Goal: Information Seeking & Learning: Check status

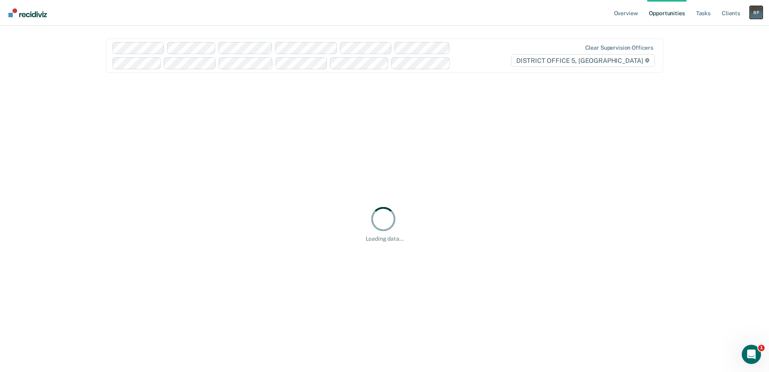
click at [751, 10] on div "B P" at bounding box center [756, 12] width 13 height 13
click at [706, 53] on link "Go to Operations" at bounding box center [724, 52] width 65 height 7
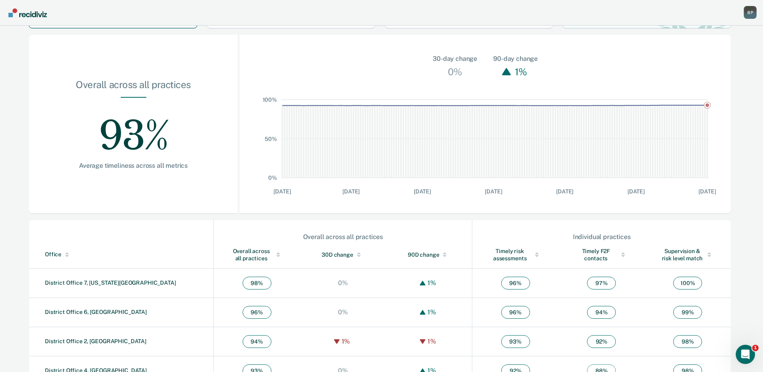
scroll to position [186, 0]
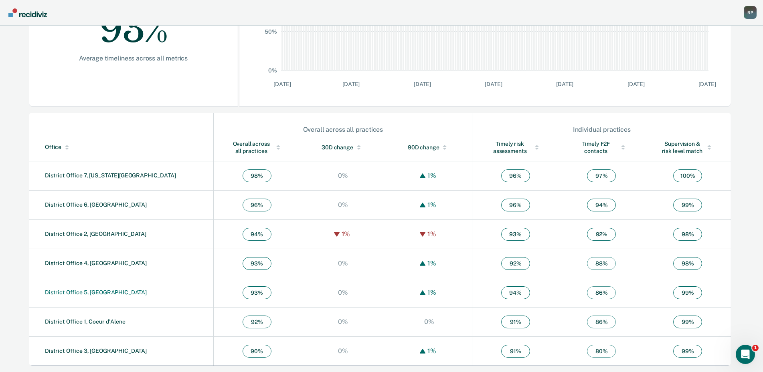
click at [99, 291] on link "District Office 5, [GEOGRAPHIC_DATA]" at bounding box center [96, 292] width 102 height 6
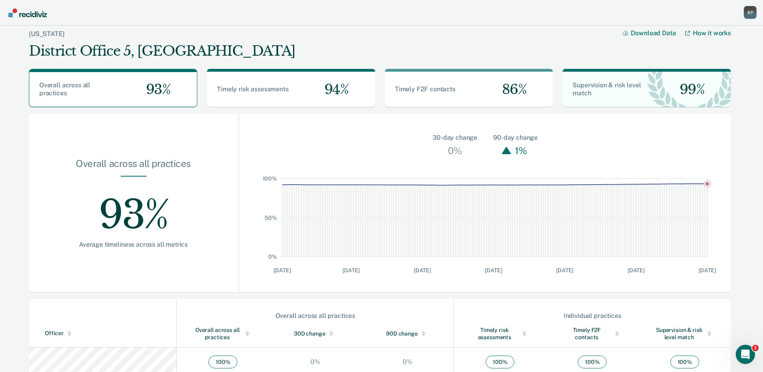
scroll to position [160, 0]
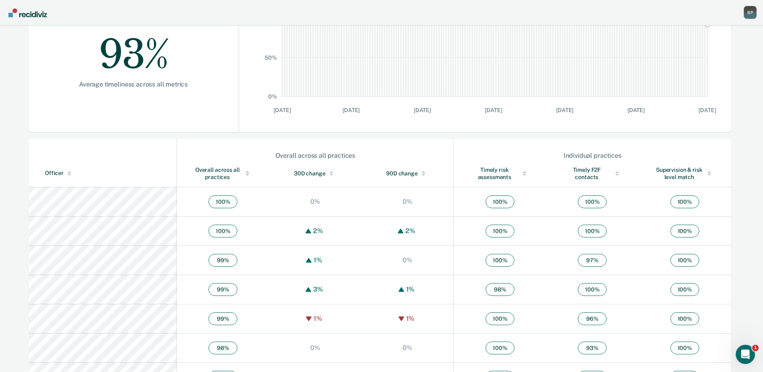
click at [196, 176] on div "Overall across all practices" at bounding box center [223, 173] width 60 height 14
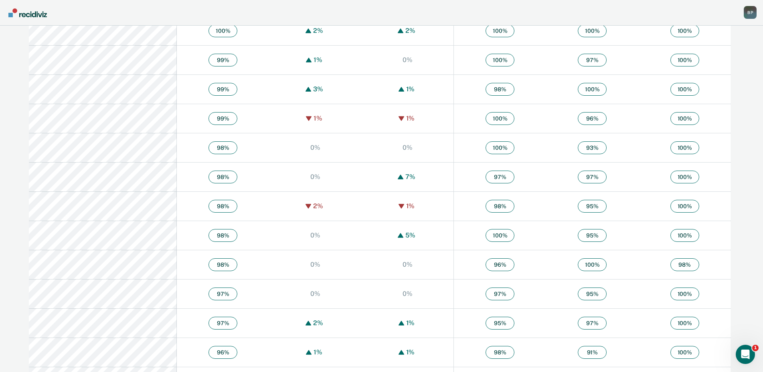
scroll to position [401, 0]
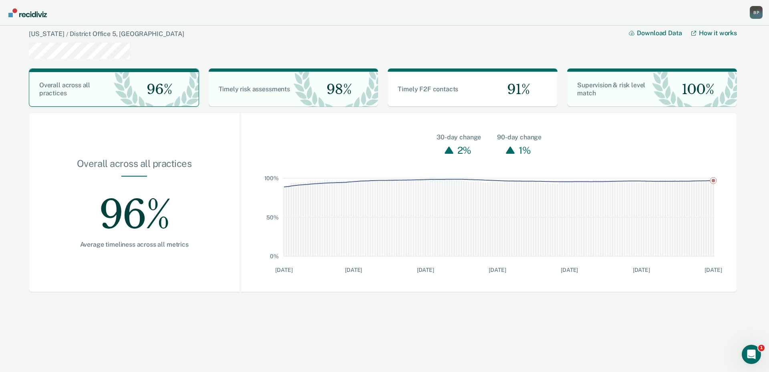
click at [729, 172] on icon "0% 50% 100% [DATE] [DATE] [DATE] [DATE] [DATE] [DATE] [DATE]" at bounding box center [489, 217] width 496 height 118
click at [35, 15] on img "Main navigation" at bounding box center [28, 12] width 38 height 9
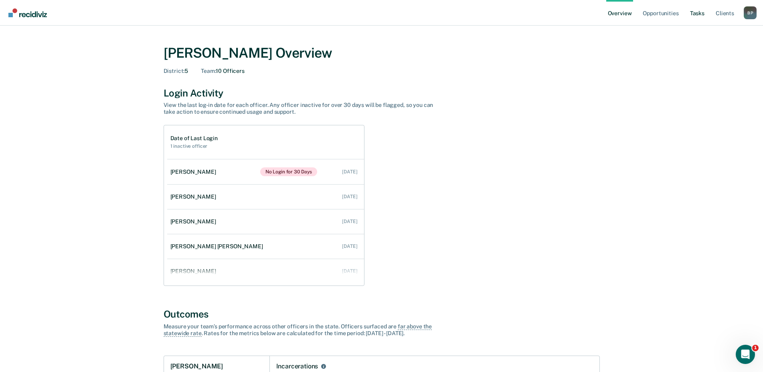
click at [699, 12] on link "Tasks" at bounding box center [697, 13] width 18 height 26
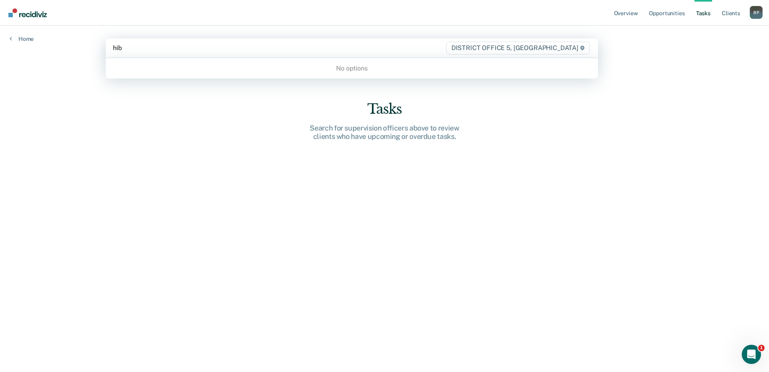
type input "hibb"
click at [240, 48] on div "hibb" at bounding box center [279, 47] width 333 height 9
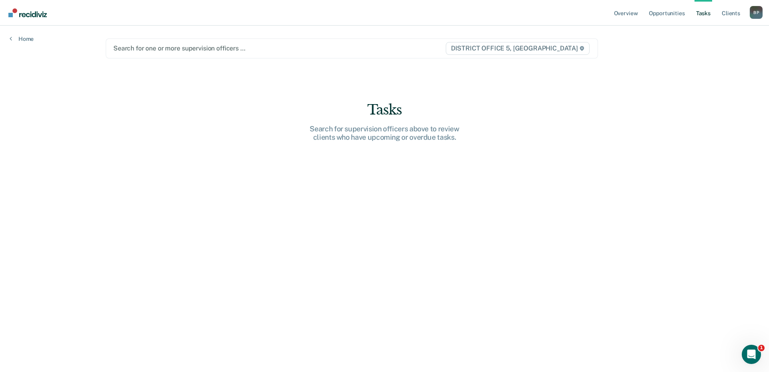
click at [240, 48] on div at bounding box center [279, 48] width 332 height 9
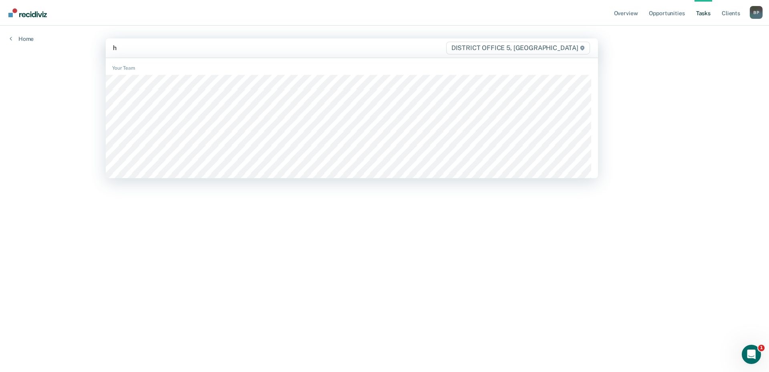
type input "hi"
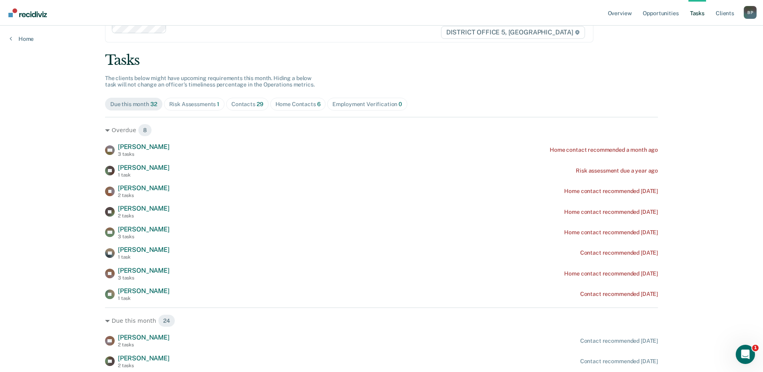
scroll to position [40, 0]
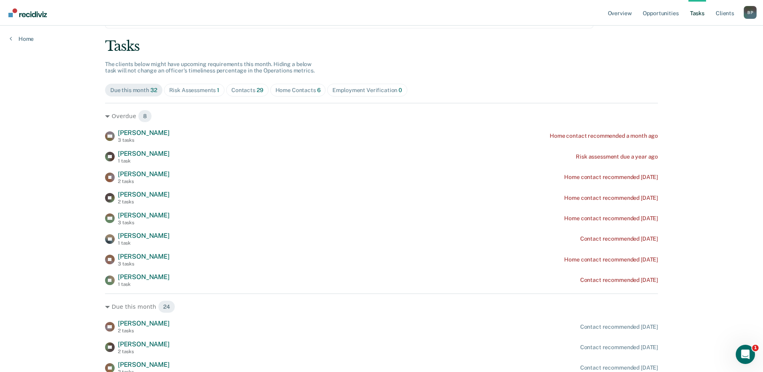
click at [288, 88] on div "Home Contacts 6" at bounding box center [297, 90] width 45 height 7
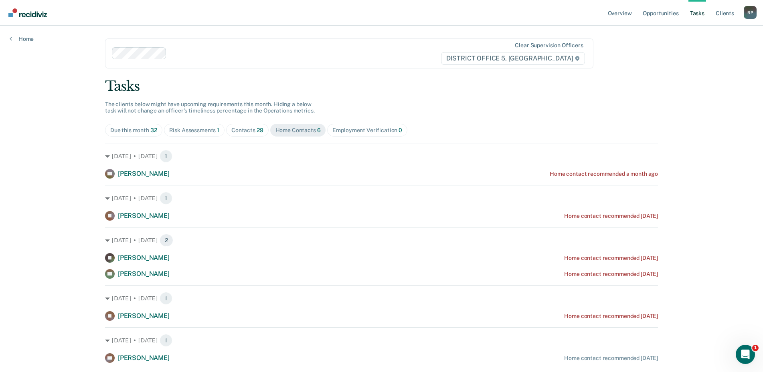
scroll to position [23, 0]
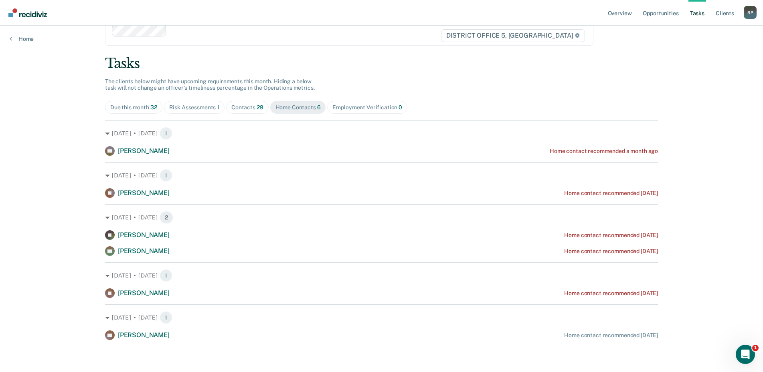
click at [237, 109] on div "Contacts 29" at bounding box center [247, 107] width 32 height 7
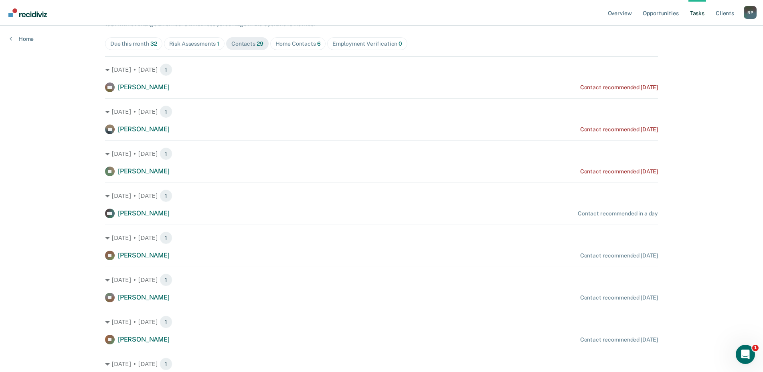
scroll to position [80, 0]
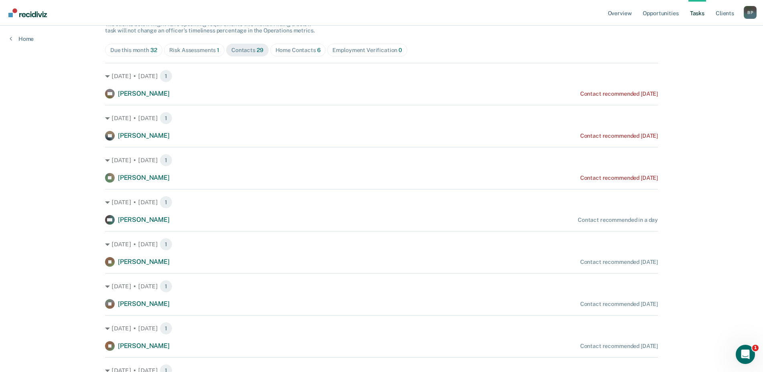
click at [302, 54] on span "Home Contacts 6" at bounding box center [298, 50] width 56 height 13
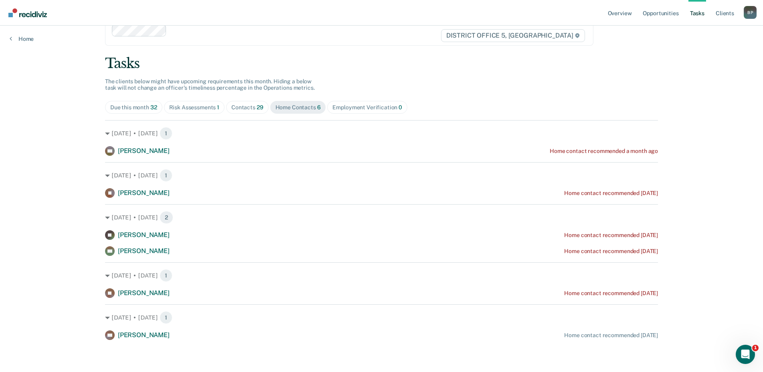
click at [202, 107] on div "Risk Assessments 1" at bounding box center [194, 107] width 50 height 7
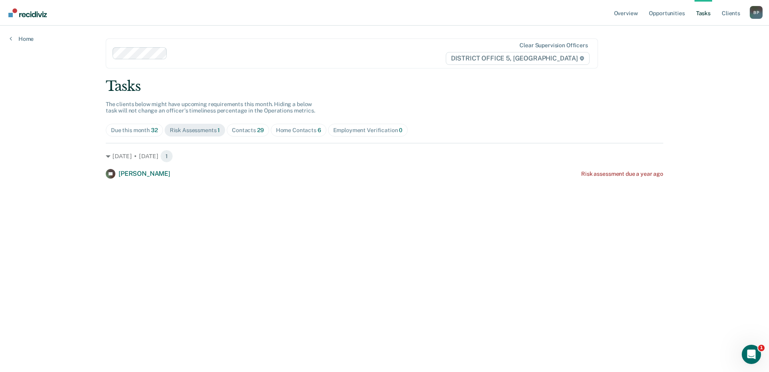
click at [414, 104] on div "Tasks The clients below might have upcoming requirements this month. Hiding a b…" at bounding box center [385, 128] width 558 height 101
click at [753, 14] on div "B P" at bounding box center [756, 12] width 13 height 13
click at [720, 51] on link "Go to Operations" at bounding box center [724, 52] width 65 height 7
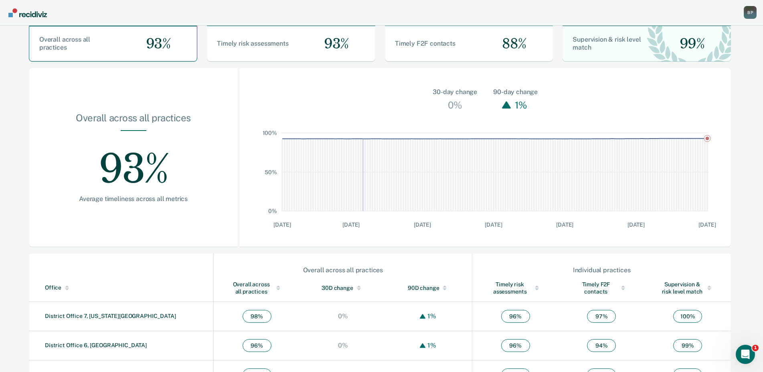
scroll to position [186, 0]
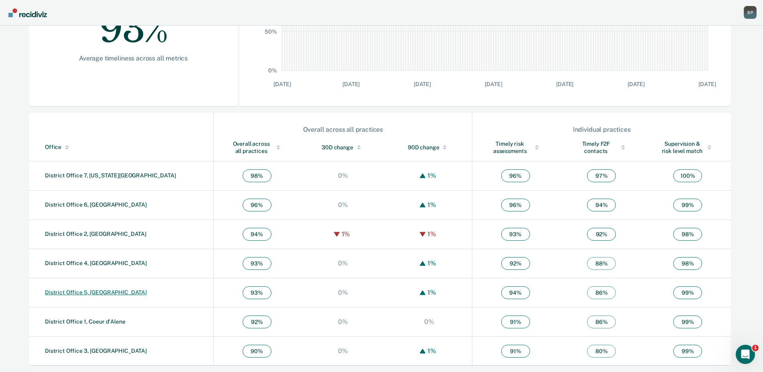
click at [109, 293] on link "District Office 5, [GEOGRAPHIC_DATA]" at bounding box center [96, 292] width 102 height 6
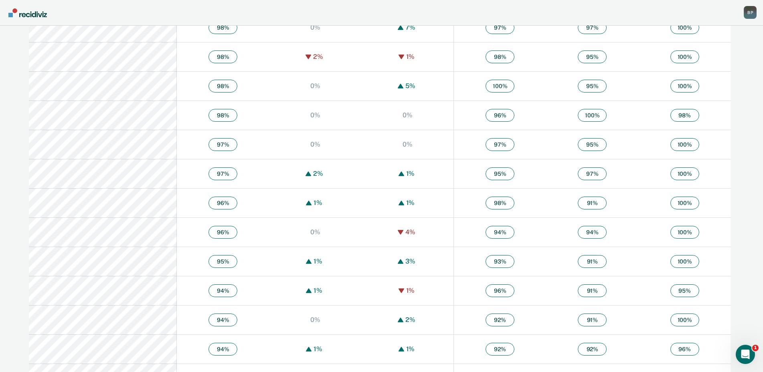
scroll to position [521, 0]
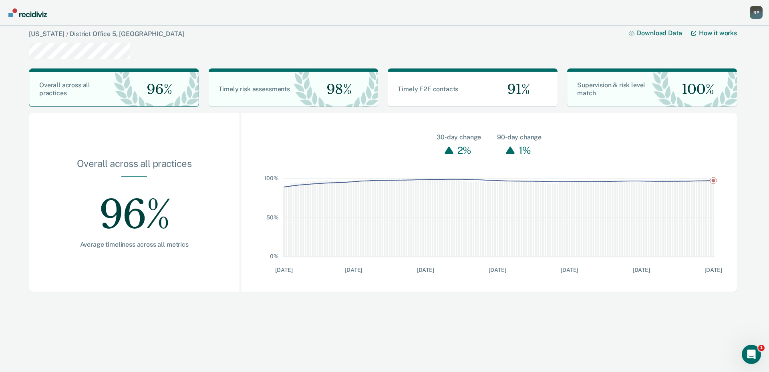
click at [5, 53] on div "[US_STATE] / District Office 5, [GEOGRAPHIC_DATA] Download Data How it works Ov…" at bounding box center [384, 197] width 769 height 343
click at [158, 48] on div "[US_STATE] / District Office 5, [GEOGRAPHIC_DATA] Download Data How it works" at bounding box center [383, 44] width 709 height 36
drag, startPoint x: 131, startPoint y: 55, endPoint x: 27, endPoint y: 53, distance: 103.8
click at [27, 53] on div "[US_STATE] / District Office 5, [GEOGRAPHIC_DATA] Download Data How it works Ov…" at bounding box center [383, 162] width 717 height 281
click at [166, 60] on div "[US_STATE] / District Office 5, [GEOGRAPHIC_DATA] Download Data How it works" at bounding box center [383, 44] width 709 height 36
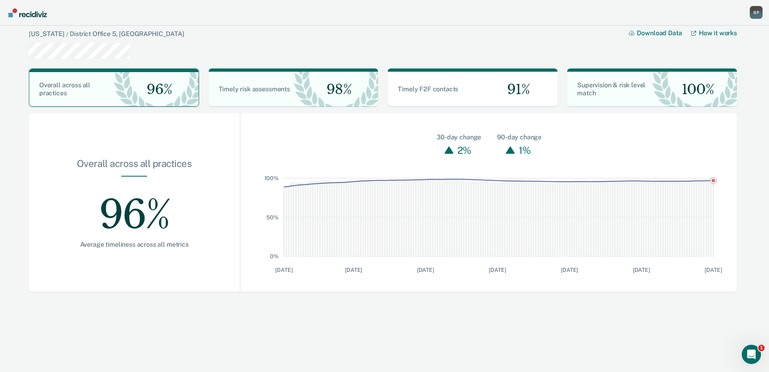
click at [370, 55] on div "[US_STATE] / District Office 5, [GEOGRAPHIC_DATA] Download Data How it works" at bounding box center [383, 44] width 709 height 36
click at [362, 53] on div "[US_STATE] / District Office 5, [GEOGRAPHIC_DATA] Download Data How it works" at bounding box center [383, 44] width 709 height 36
click at [387, 45] on div "[US_STATE] / District Office 5, [GEOGRAPHIC_DATA] Download Data How it works" at bounding box center [383, 44] width 709 height 36
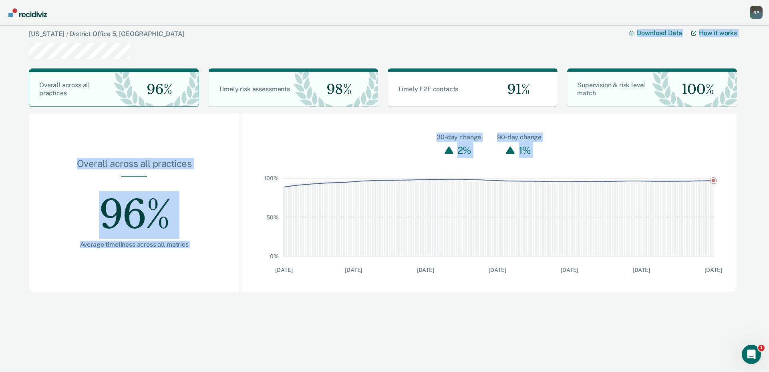
click at [460, 312] on div "[US_STATE] / District Office 5, [GEOGRAPHIC_DATA] Download Data How it works Ov…" at bounding box center [384, 197] width 769 height 343
click at [458, 317] on div "[US_STATE] / District Office 5, [GEOGRAPHIC_DATA] Download Data How it works Ov…" at bounding box center [384, 197] width 769 height 343
click at [453, 317] on div "[US_STATE] / District Office 5, [GEOGRAPHIC_DATA] Download Data How it works Ov…" at bounding box center [384, 197] width 769 height 343
click at [457, 320] on div "[US_STATE] / District Office 5, [GEOGRAPHIC_DATA] Download Data How it works Ov…" at bounding box center [384, 197] width 769 height 343
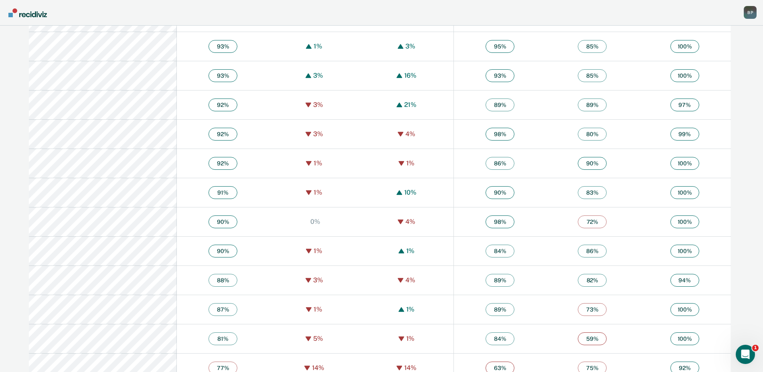
scroll to position [859, 0]
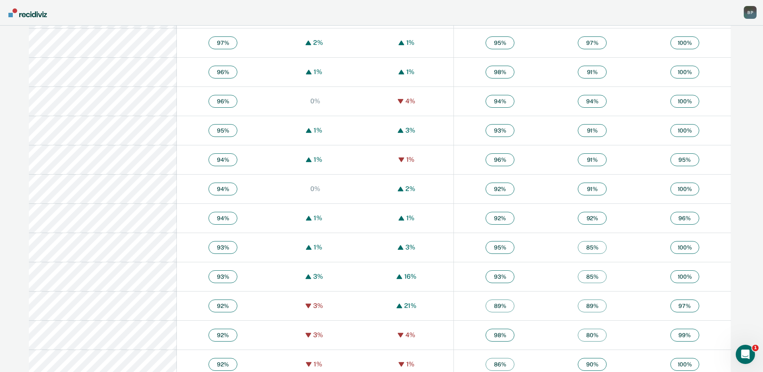
scroll to position [859, 0]
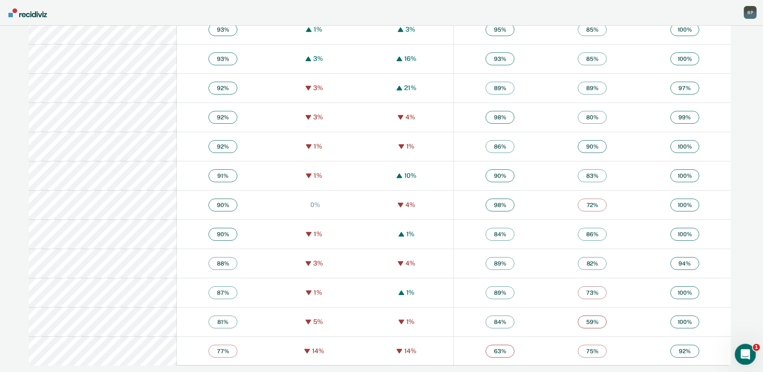
click at [738, 351] on icon "Open Intercom Messenger" at bounding box center [743, 353] width 13 height 13
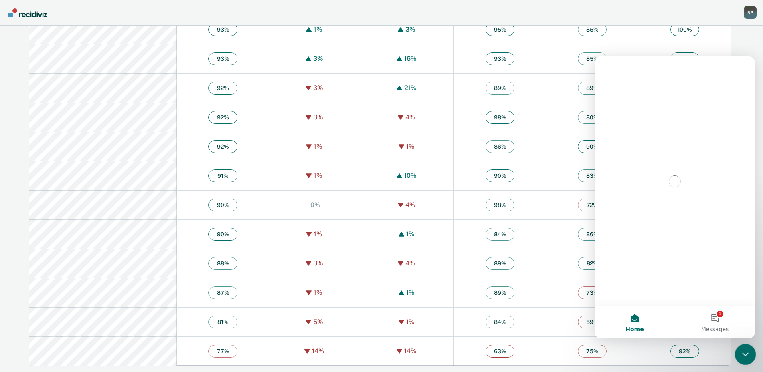
scroll to position [0, 0]
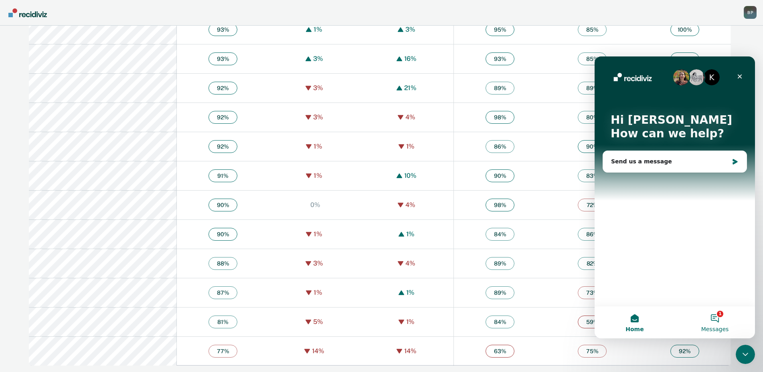
click at [713, 321] on button "1 Messages" at bounding box center [715, 323] width 80 height 32
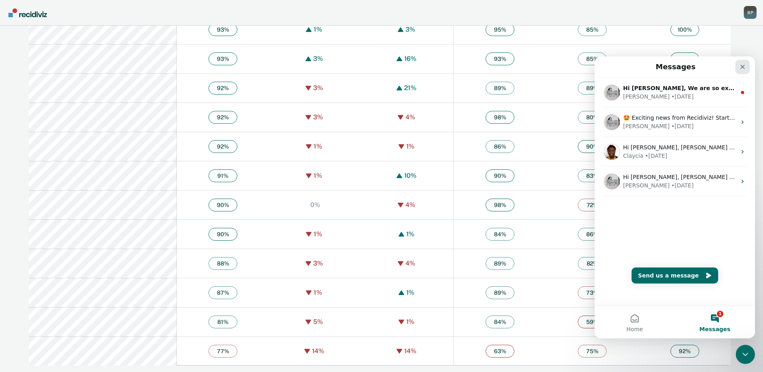
click at [743, 69] on icon "Close" at bounding box center [742, 67] width 6 height 6
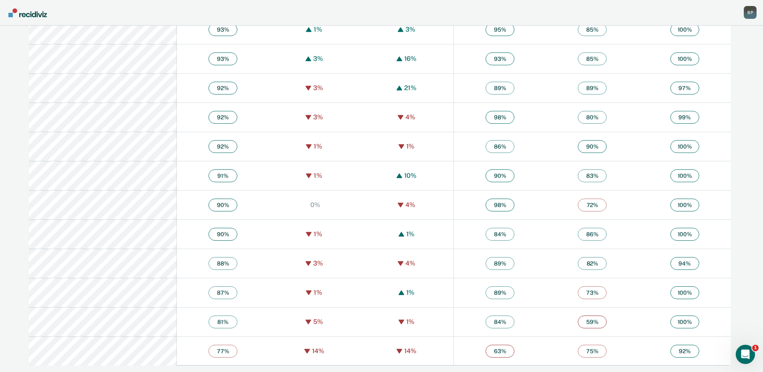
drag, startPoint x: 586, startPoint y: 235, endPoint x: 579, endPoint y: 236, distance: 7.3
click at [579, 236] on span "86 %" at bounding box center [592, 234] width 29 height 13
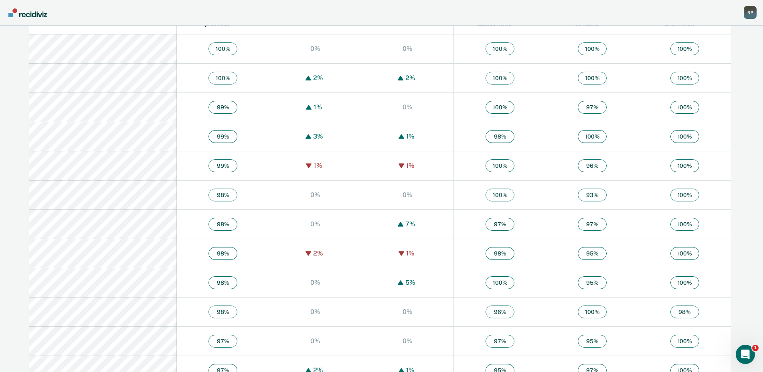
scroll to position [120, 0]
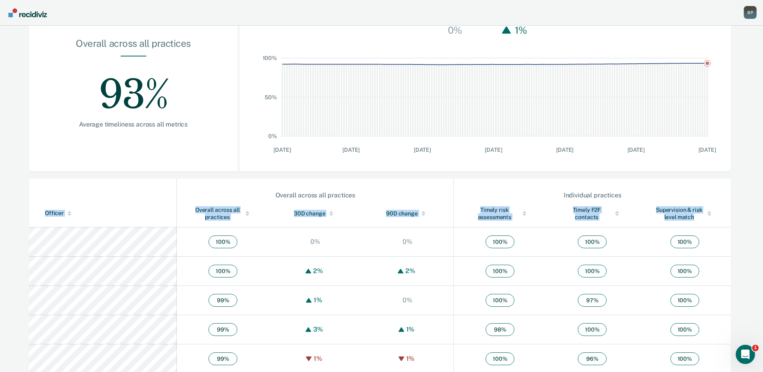
drag, startPoint x: 30, startPoint y: 214, endPoint x: 694, endPoint y: 225, distance: 663.8
click at [694, 225] on tr "Officer Overall across all practices 30D change 90D change Timely risk assessme…" at bounding box center [380, 214] width 702 height 28
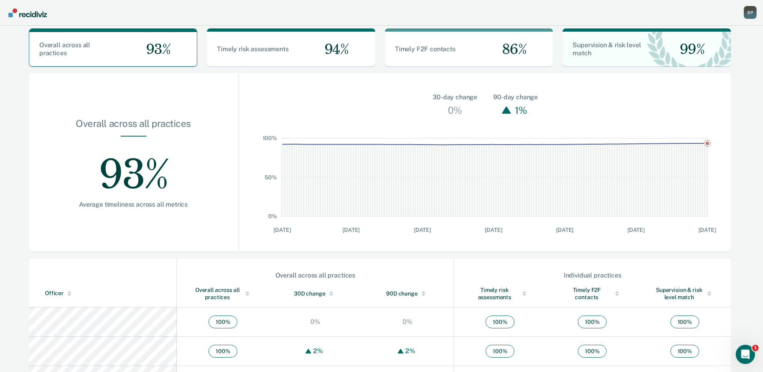
scroll to position [0, 0]
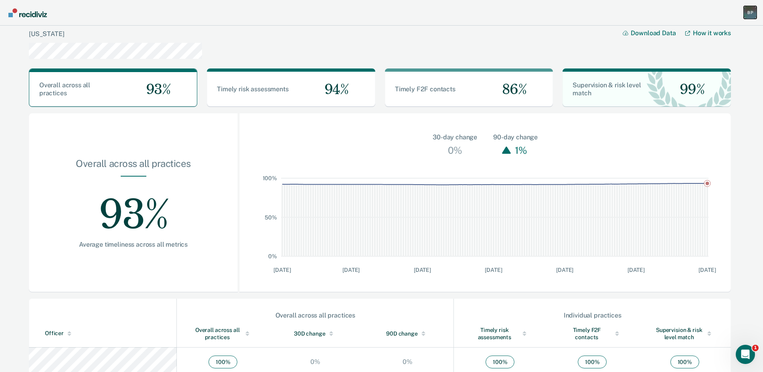
click at [747, 17] on div "B P" at bounding box center [749, 12] width 13 height 13
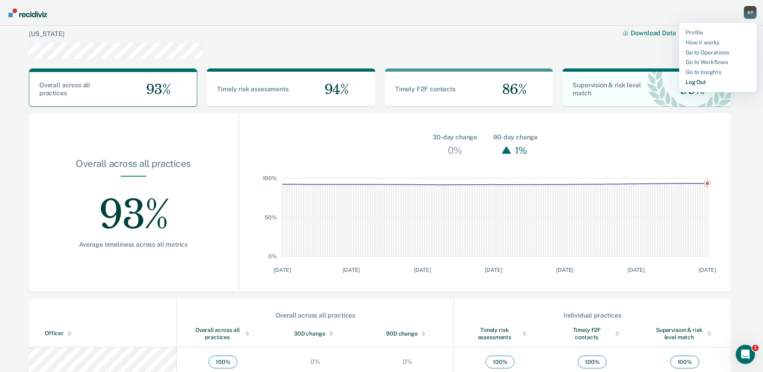
click at [713, 81] on link "Log Out" at bounding box center [717, 82] width 65 height 7
